Goal: Information Seeking & Learning: Learn about a topic

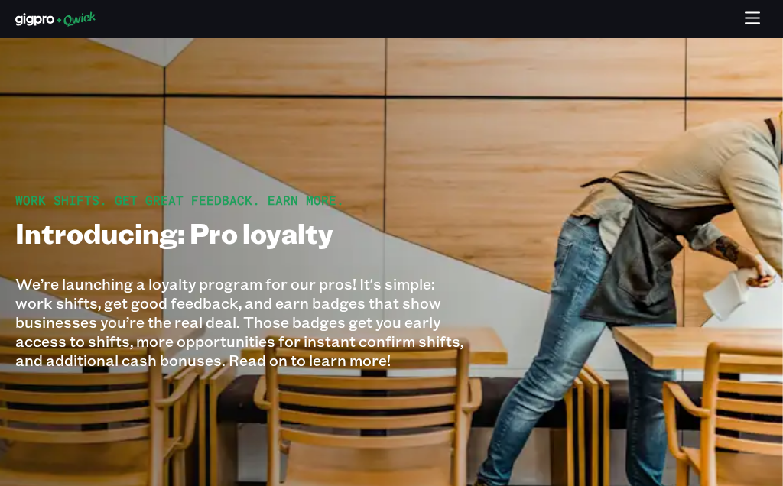
click at [753, 21] on icon "button" at bounding box center [753, 20] width 18 height 18
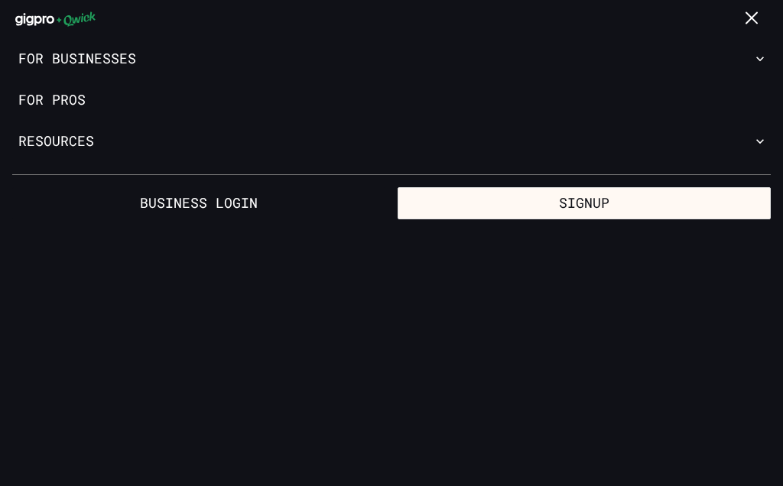
click at [51, 99] on link "For Pros" at bounding box center [391, 99] width 783 height 41
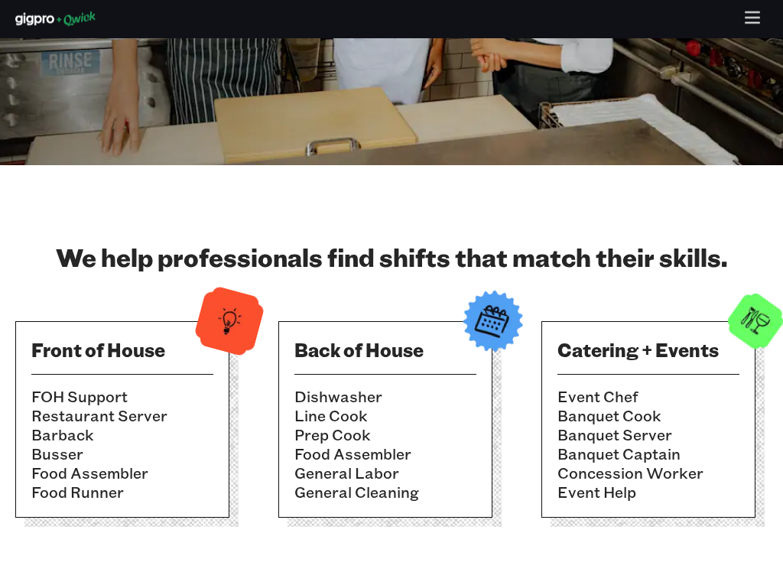
scroll to position [374, 0]
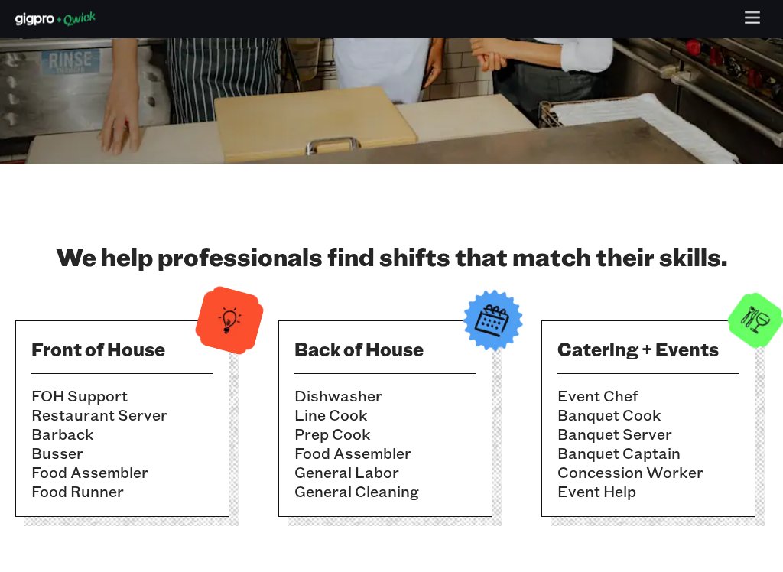
click at [346, 418] on li "Line Cook" at bounding box center [385, 415] width 182 height 19
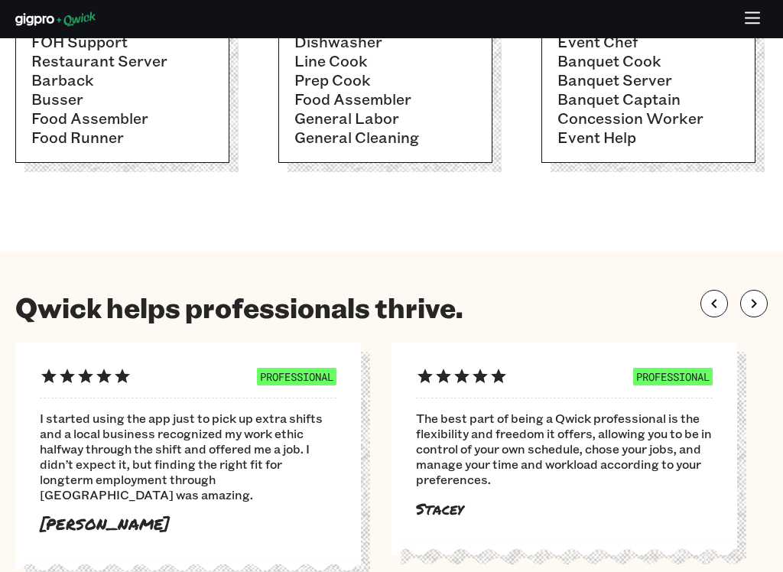
scroll to position [741, 0]
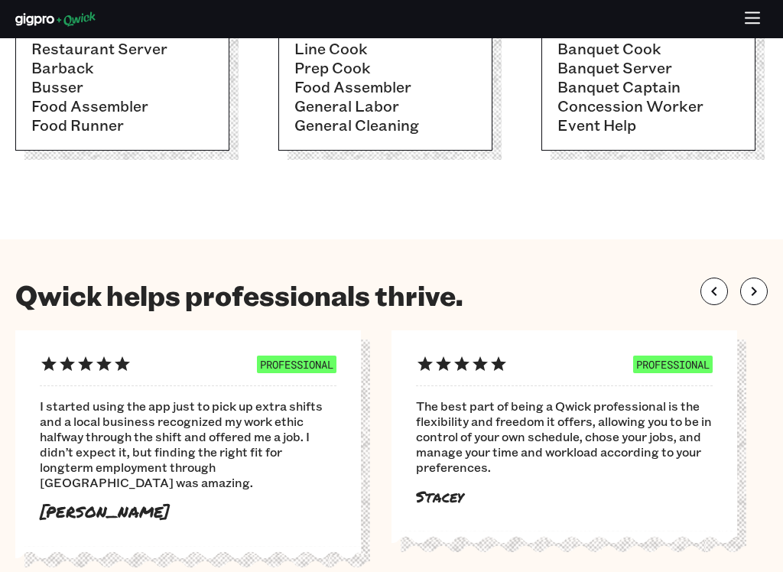
click at [766, 282] on div at bounding box center [733, 291] width 67 height 28
click at [755, 274] on section "Qwick helps professionals thrive. PROFESSIONAL I started using the app just to …" at bounding box center [391, 423] width 783 height 369
click at [740, 287] on button "button" at bounding box center [754, 291] width 28 height 28
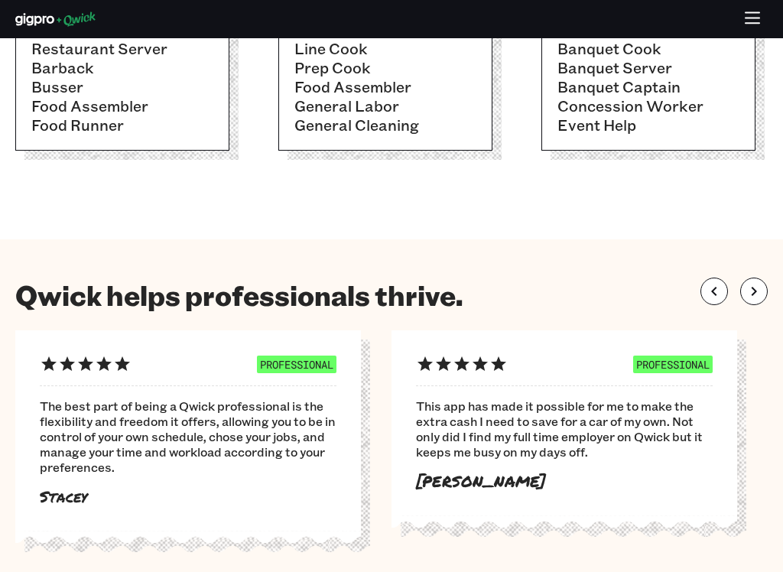
click at [753, 290] on icon "button" at bounding box center [753, 291] width 18 height 18
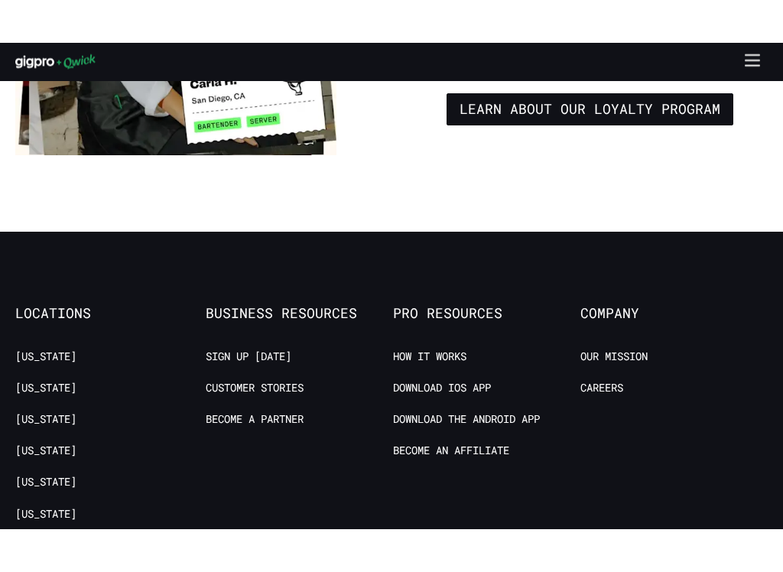
scroll to position [2617, 0]
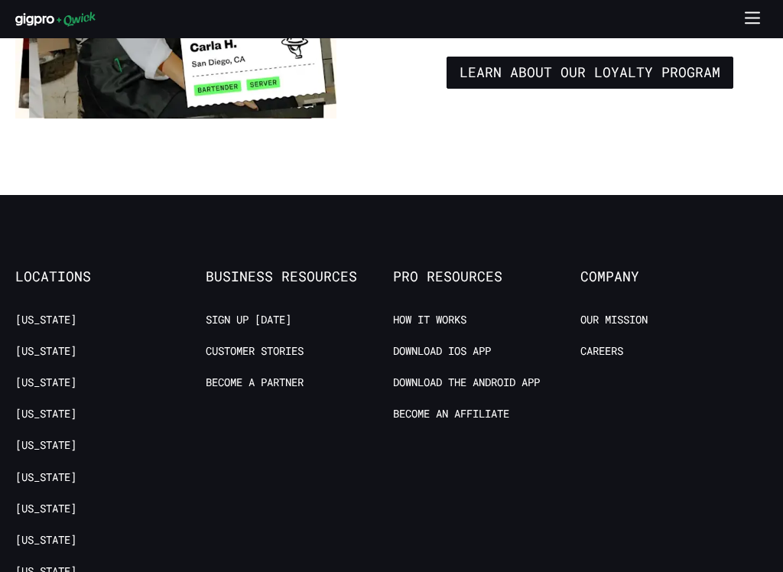
click at [404, 313] on link "How it Works" at bounding box center [429, 320] width 73 height 15
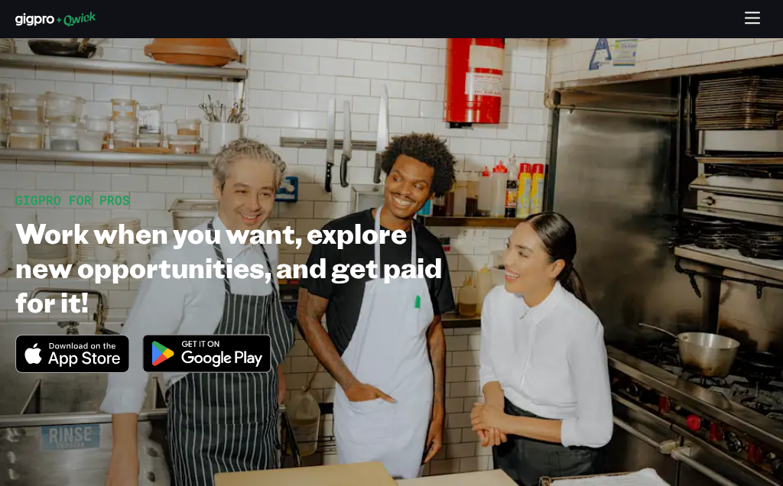
click at [753, 15] on icon "button" at bounding box center [753, 20] width 18 height 18
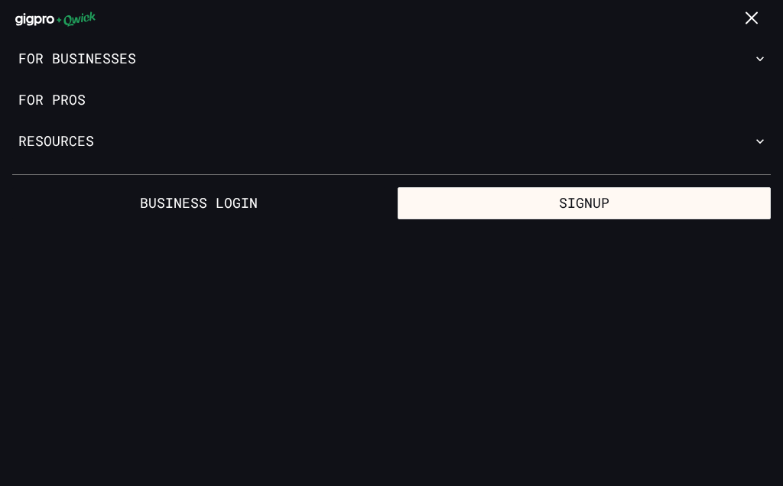
click at [174, 118] on link "For Pros" at bounding box center [391, 99] width 783 height 41
